Goal: Information Seeking & Learning: Learn about a topic

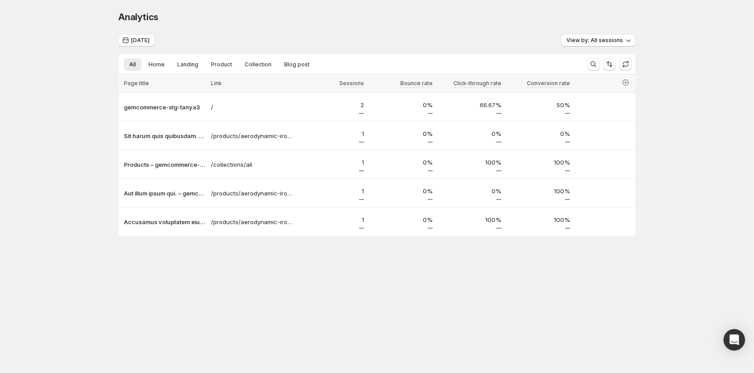
click at [285, 288] on body "Analytics. This page is ready Analytics [DATE] View by: All sessions All Home L…" at bounding box center [377, 186] width 754 height 373
click at [349, 298] on body "Analytics. This page is ready Analytics [DATE] View by: All sessions All Home L…" at bounding box center [377, 186] width 754 height 373
click at [144, 110] on p "gemcommerce-stg-tanya3" at bounding box center [165, 107] width 82 height 9
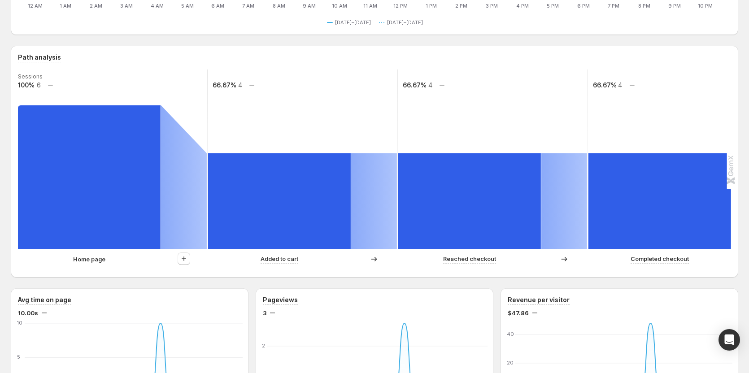
scroll to position [224, 0]
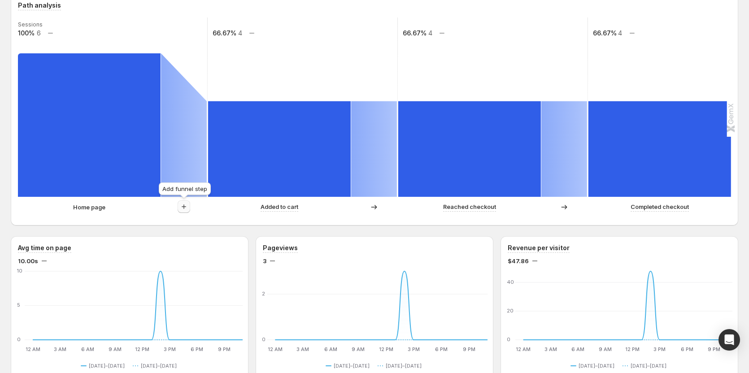
click at [186, 209] on icon "button" at bounding box center [184, 206] width 9 height 9
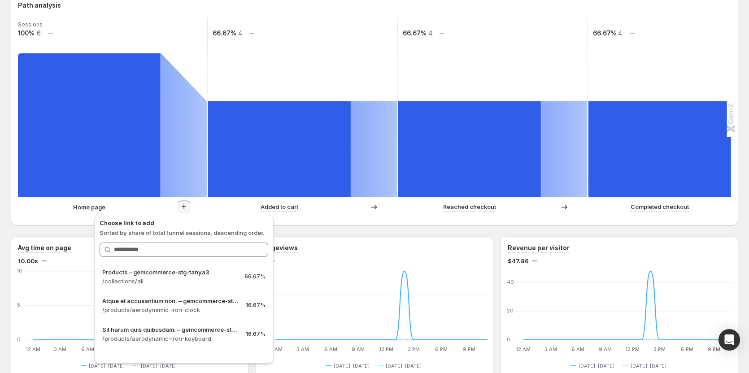
click at [8, 40] on div "gemcommerce-stg-tanya3. This page is ready gemcommerce-stg-tanya3 Create experi…" at bounding box center [374, 343] width 749 height 1135
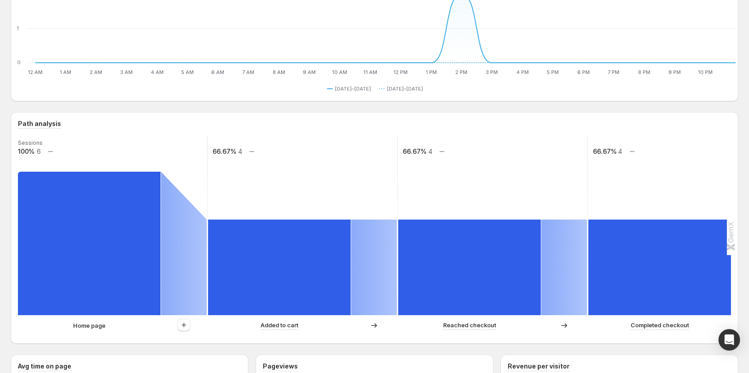
scroll to position [90, 0]
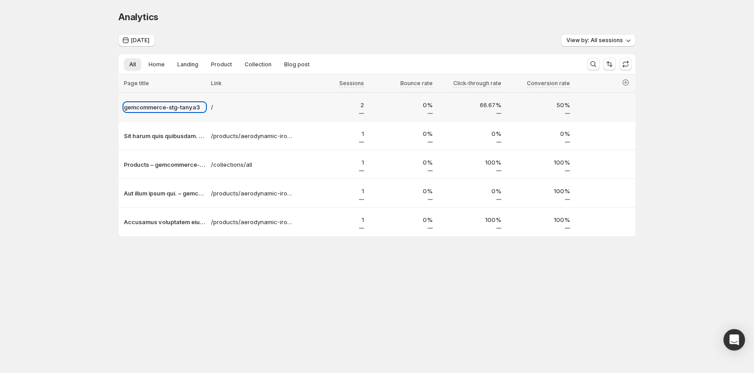
click at [137, 104] on p "gemcommerce-stg-tanya3" at bounding box center [165, 107] width 82 height 9
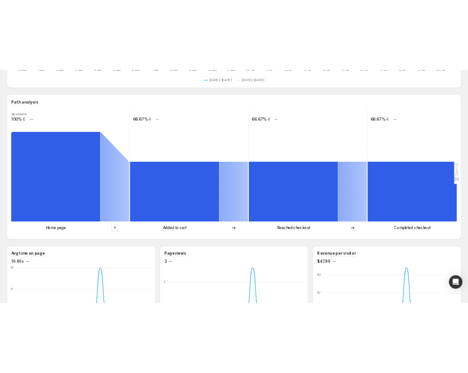
scroll to position [180, 0]
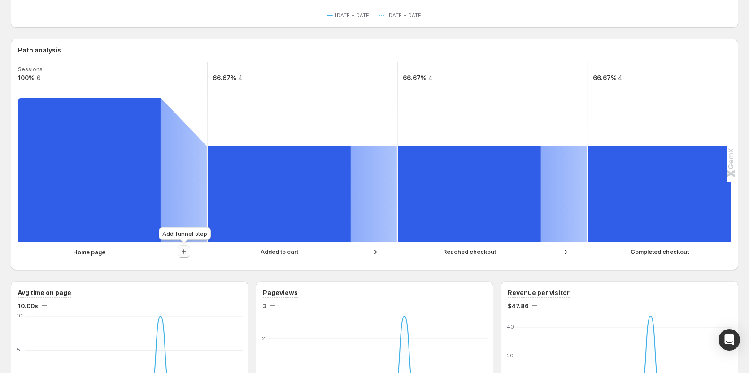
click at [184, 248] on icon "button" at bounding box center [184, 251] width 9 height 9
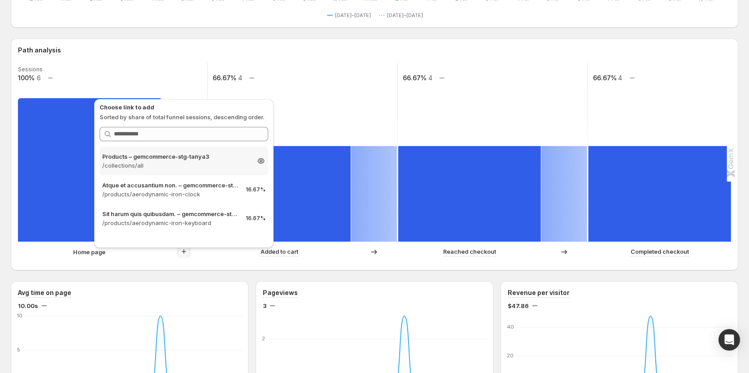
click at [146, 163] on p "/collections/all" at bounding box center [175, 165] width 147 height 9
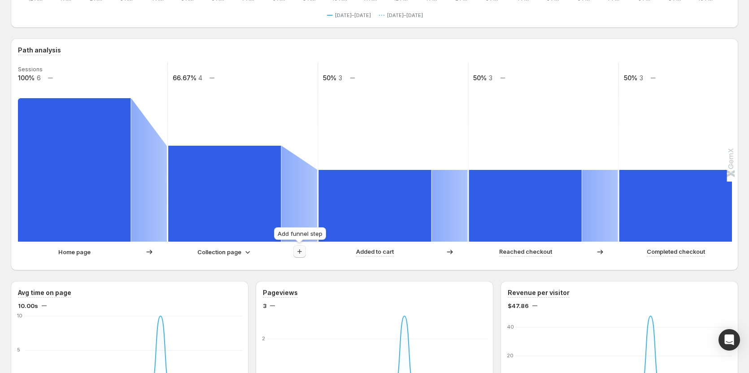
click at [298, 248] on icon "button" at bounding box center [299, 251] width 9 height 9
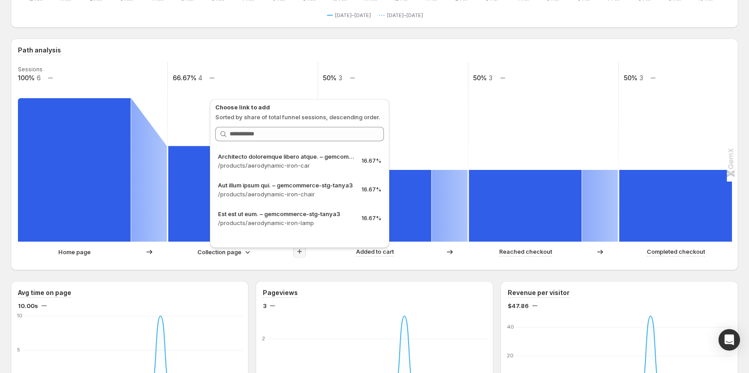
click at [179, 253] on div "Collection page" at bounding box center [224, 252] width 113 height 9
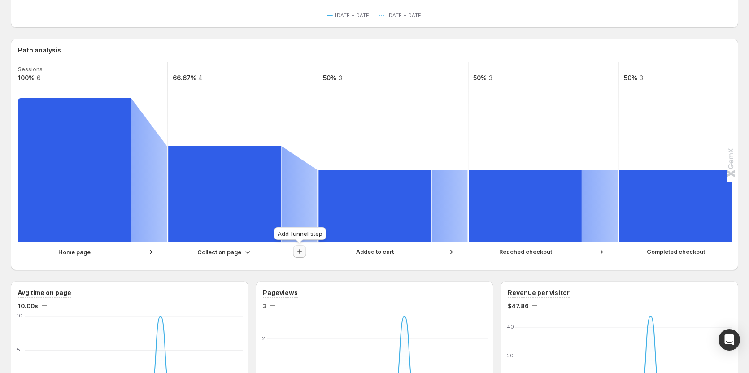
click at [296, 253] on icon "button" at bounding box center [299, 251] width 9 height 9
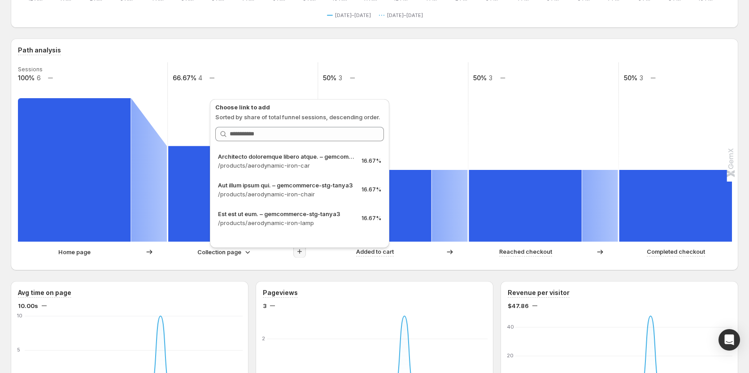
click at [219, 270] on div "Path analysis Sessions 100% 6 66.67% 4 50% 3 50% 3 50% 3 Home page Collection p…" at bounding box center [375, 155] width 728 height 232
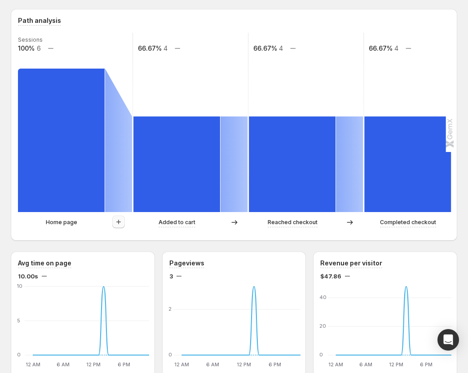
scroll to position [224, 0]
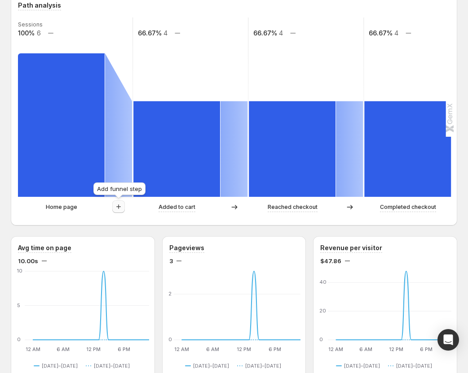
click at [123, 203] on icon "button" at bounding box center [118, 206] width 9 height 9
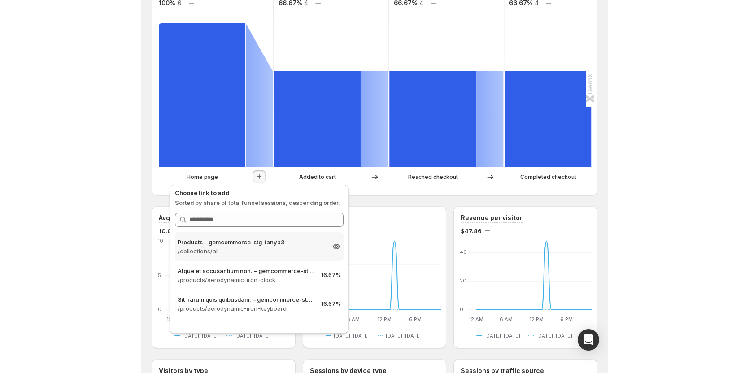
scroll to position [269, 0]
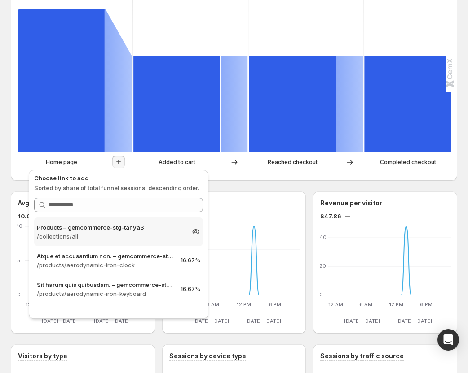
click at [127, 237] on p "/collections/all" at bounding box center [110, 236] width 147 height 9
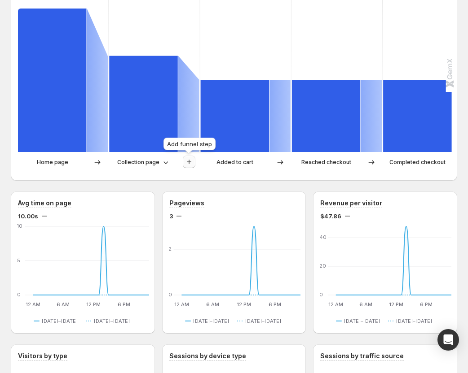
click at [191, 165] on icon "button" at bounding box center [188, 162] width 9 height 9
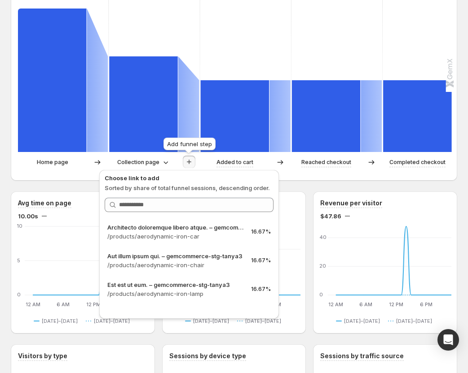
click at [191, 165] on icon "button" at bounding box center [188, 162] width 9 height 9
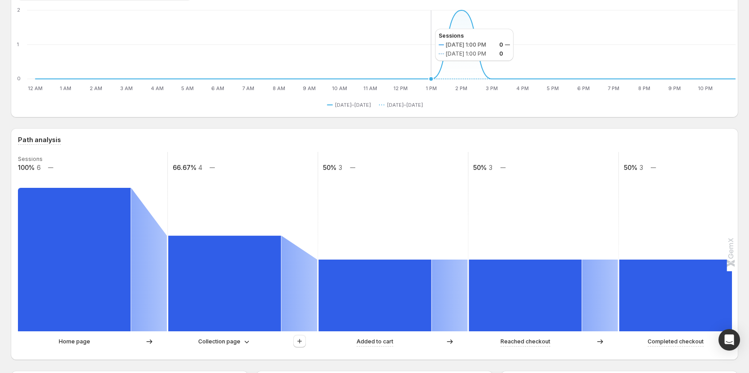
scroll to position [135, 0]
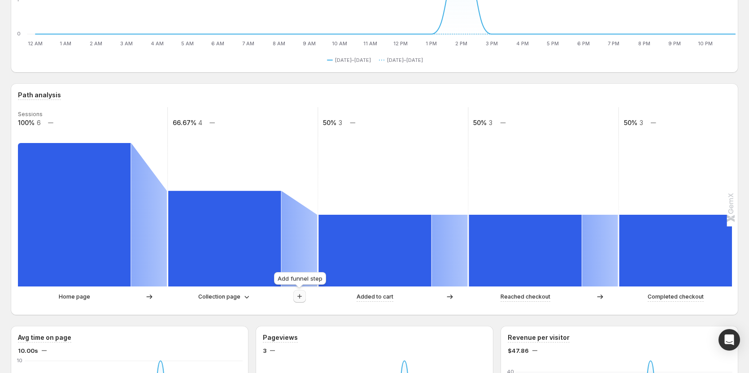
click at [301, 298] on icon "button" at bounding box center [299, 296] width 9 height 9
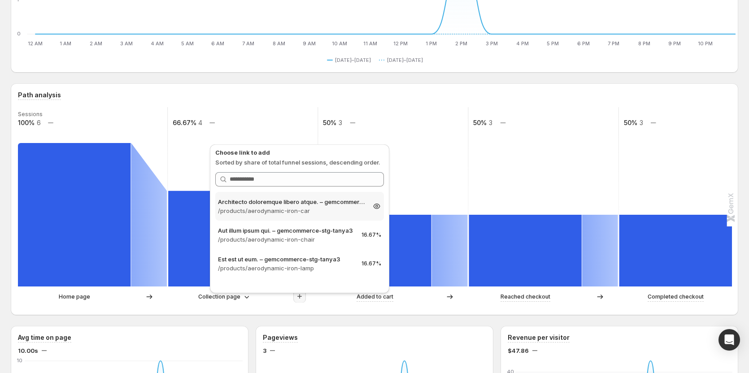
click at [307, 218] on div "Architecto doloremque libero atque. – gemcommerce-stg-tanya3 /products/aerodyna…" at bounding box center [299, 206] width 169 height 29
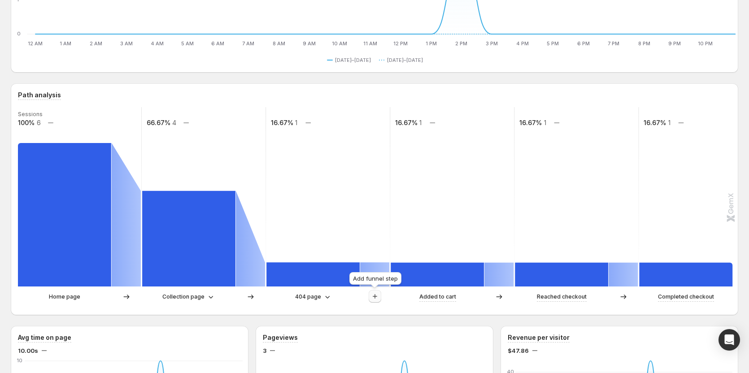
click at [374, 299] on icon "button" at bounding box center [375, 296] width 9 height 9
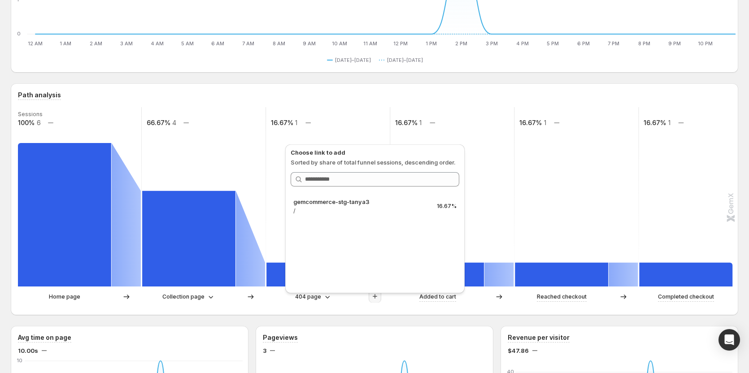
click at [224, 295] on div "Collection page" at bounding box center [189, 297] width 94 height 9
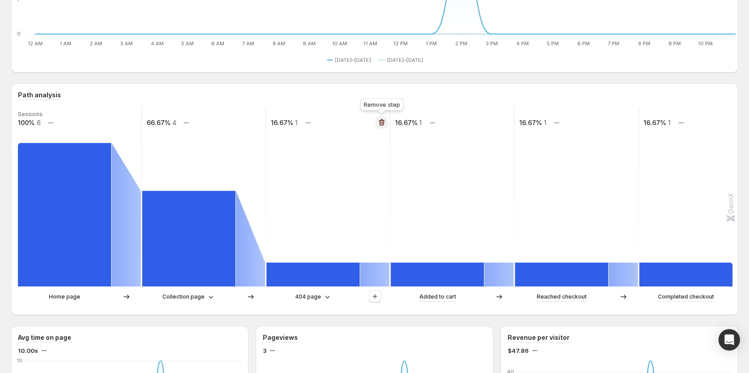
click at [381, 119] on icon "button" at bounding box center [381, 122] width 9 height 9
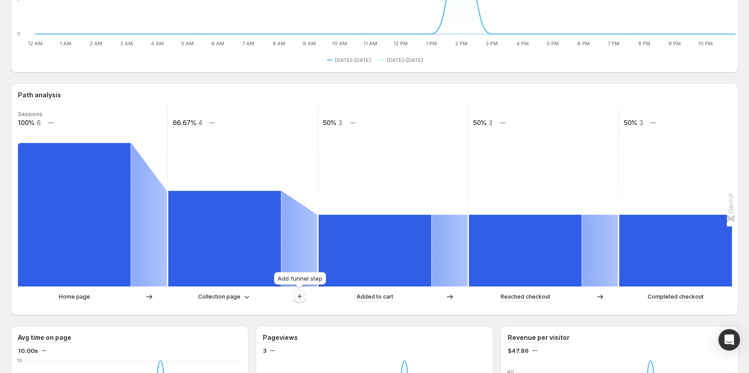
click at [303, 295] on icon "button" at bounding box center [299, 296] width 9 height 9
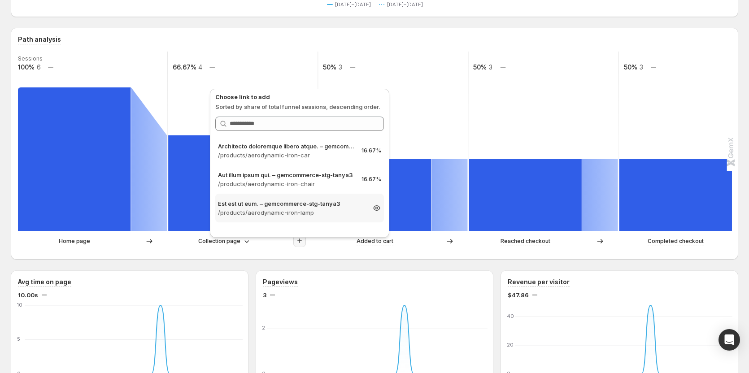
scroll to position [180, 0]
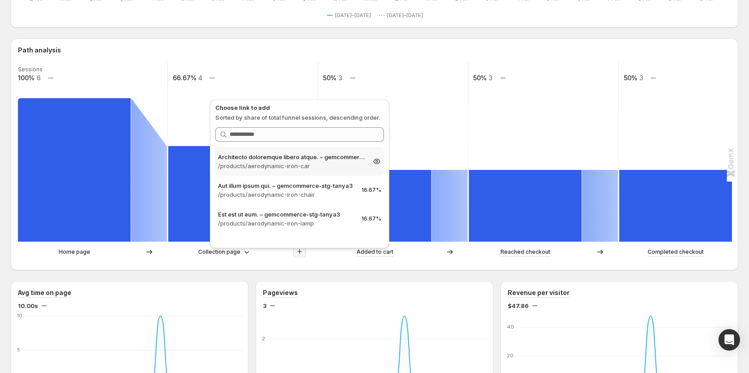
click at [312, 166] on p "/products/aerodynamic-iron-car" at bounding box center [291, 166] width 147 height 9
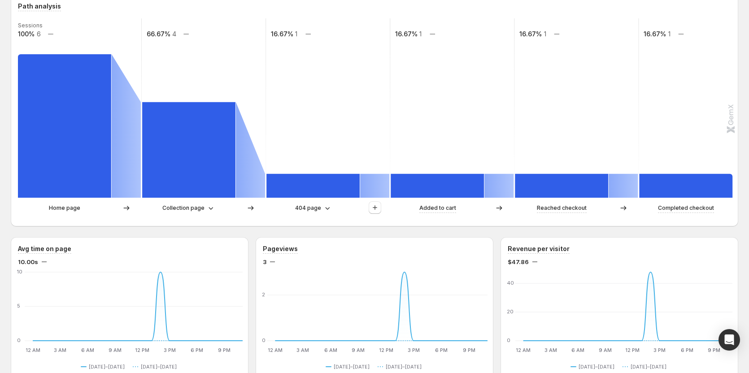
scroll to position [224, 0]
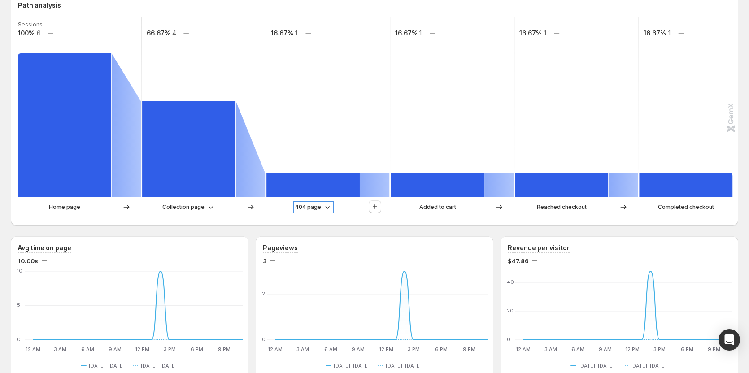
click at [323, 210] on icon at bounding box center [327, 207] width 9 height 9
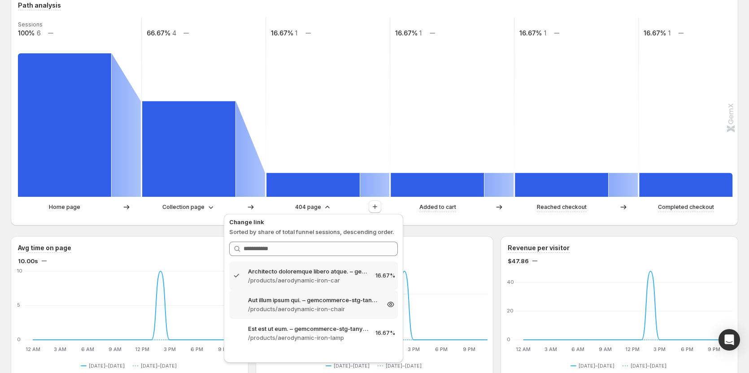
click at [323, 298] on p "Aut illum ipsum qui. – gemcommerce-stg-tanya3" at bounding box center [313, 300] width 131 height 9
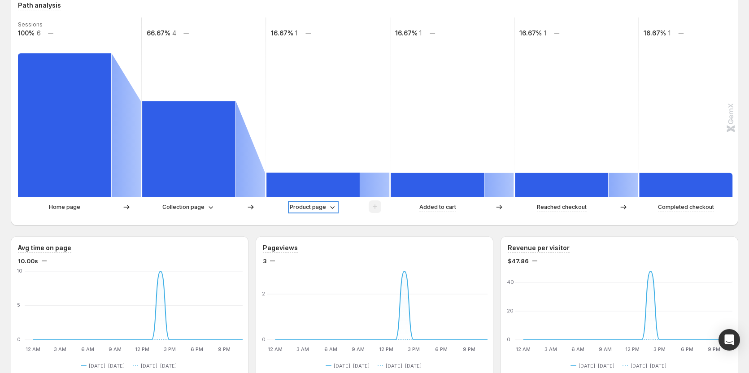
click at [326, 210] on div "Product page" at bounding box center [313, 207] width 47 height 9
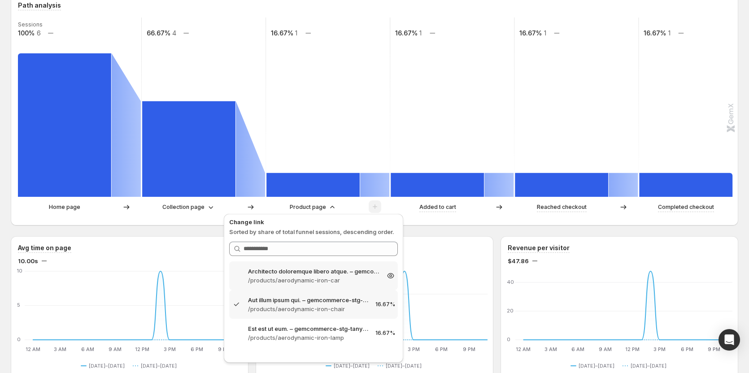
click at [302, 272] on p "Architecto doloremque libero atque. – gemcommerce-stg-tanya3" at bounding box center [313, 271] width 131 height 9
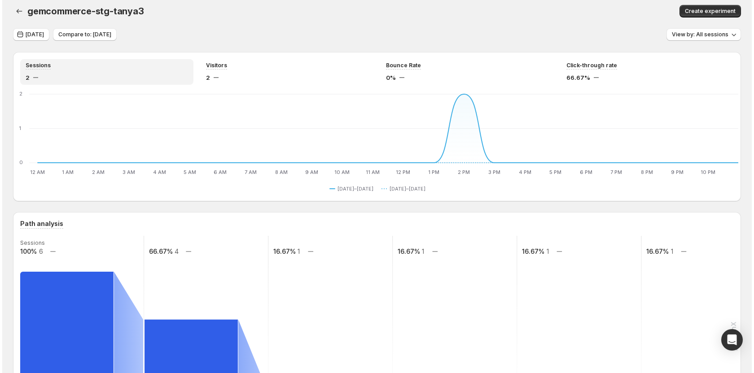
scroll to position [0, 0]
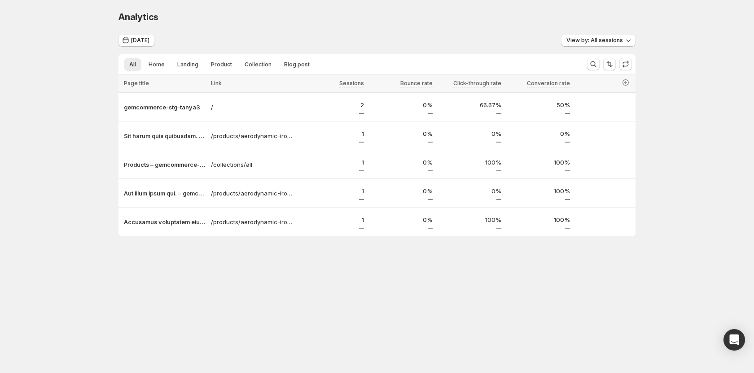
click at [274, 269] on div "Analytics. This page is ready Analytics Today View by: All sessions All Home La…" at bounding box center [377, 142] width 539 height 285
click at [66, 70] on div "Analytics. This page is ready Analytics Today View by: All sessions All Home La…" at bounding box center [377, 142] width 754 height 285
click at [337, 22] on div "Analytics" at bounding box center [376, 17] width 517 height 13
click at [172, 107] on p "gemcommerce-stg-tanya3" at bounding box center [165, 107] width 82 height 9
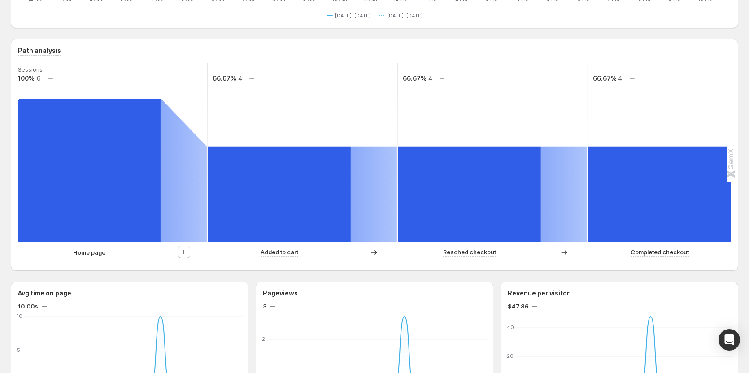
scroll to position [180, 0]
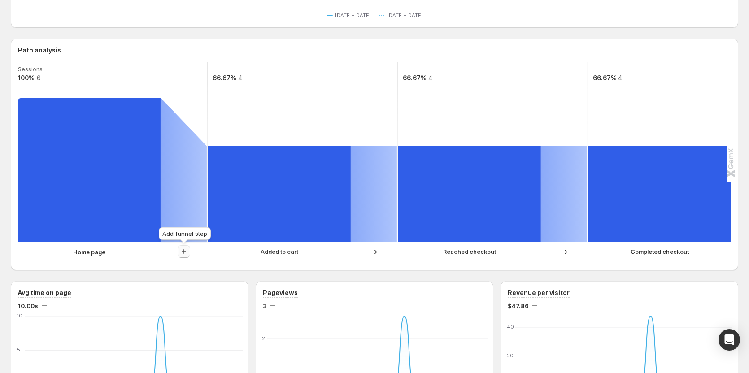
click at [184, 254] on icon "button" at bounding box center [184, 251] width 9 height 9
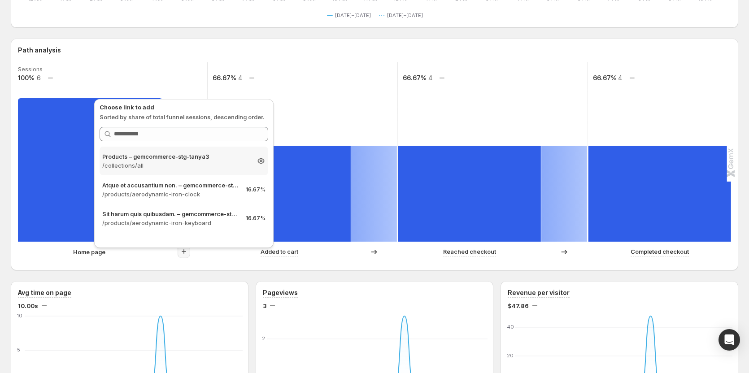
click at [160, 155] on p "Products – gemcommerce-stg-tanya3" at bounding box center [175, 156] width 147 height 9
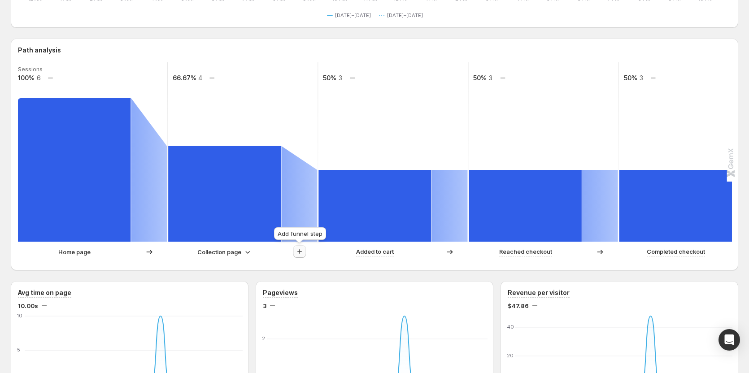
click at [294, 254] on button "button" at bounding box center [300, 251] width 13 height 13
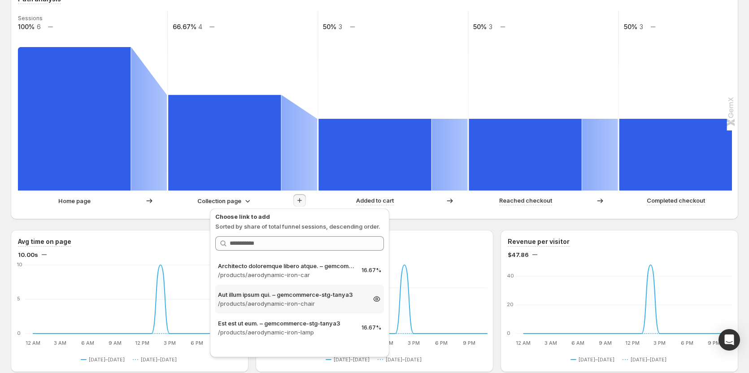
scroll to position [269, 0]
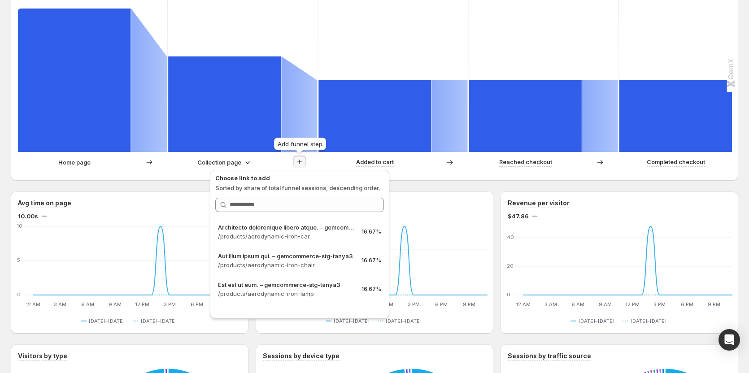
click at [298, 160] on icon "button" at bounding box center [299, 162] width 9 height 9
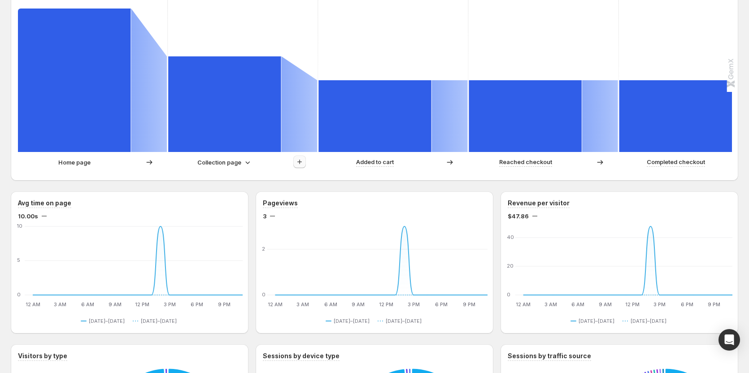
click at [298, 160] on icon "button" at bounding box center [299, 162] width 9 height 9
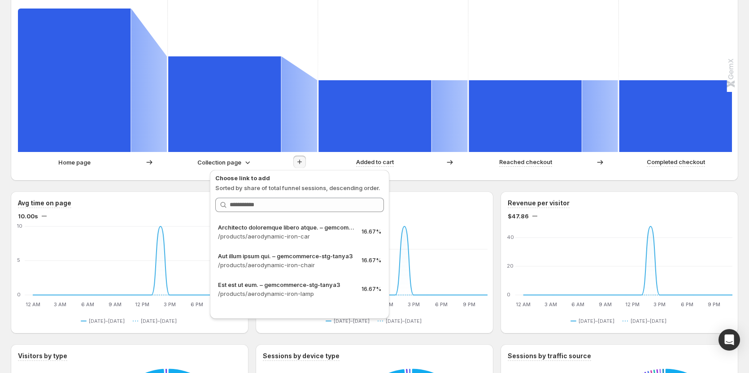
click at [149, 182] on div "Today Compare to: Aug 26, 2025 View by: All sessions Sessions 2 Visitors 2 Boun…" at bounding box center [375, 291] width 728 height 1052
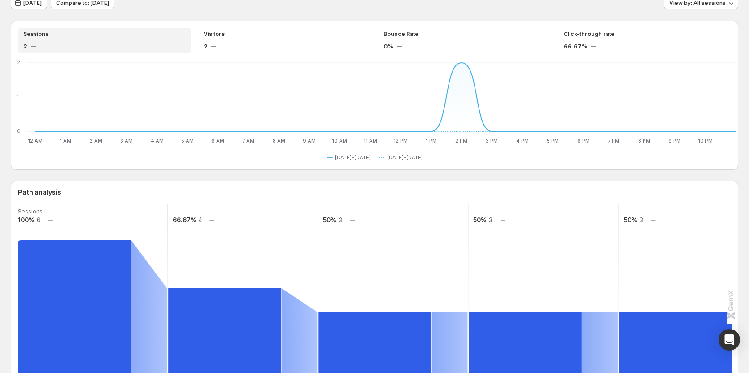
scroll to position [0, 0]
